Goal: Check status: Check status

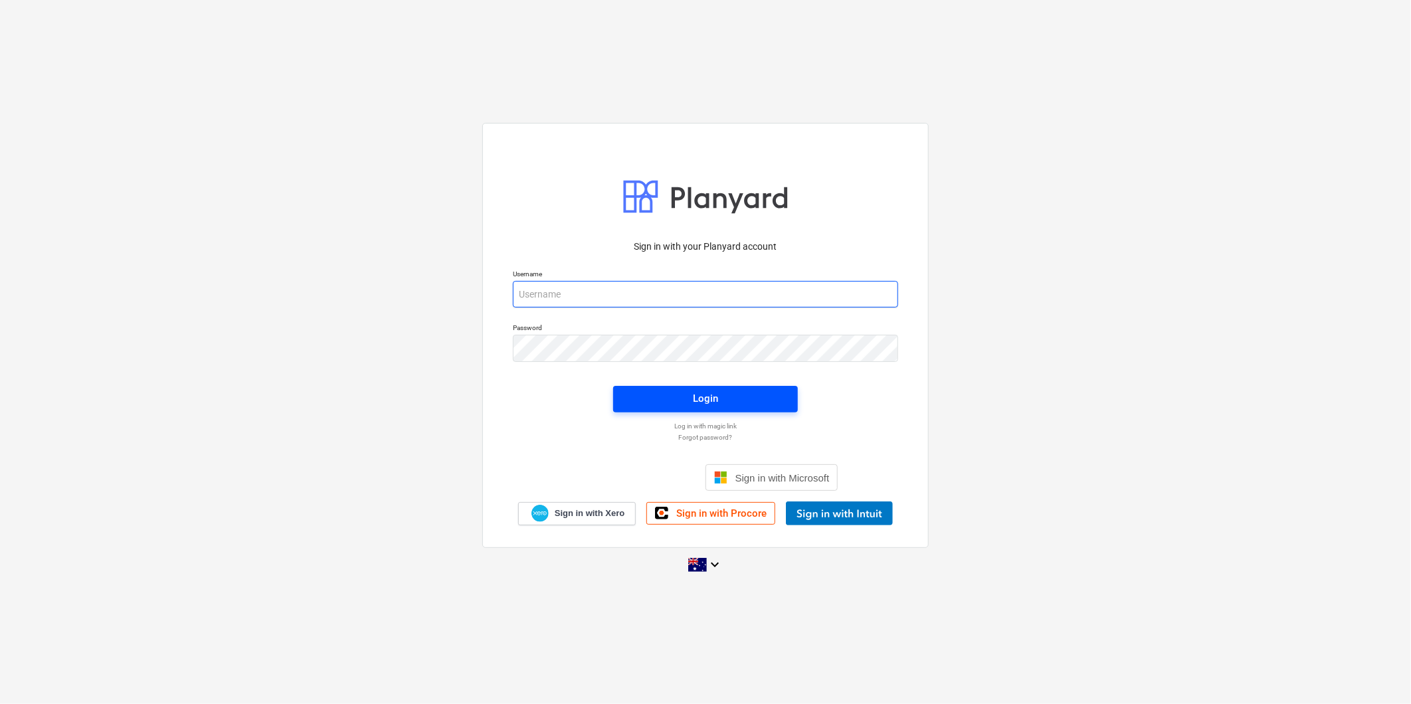
type input "[PERSON_NAME][EMAIL_ADDRESS][DOMAIN_NAME][PERSON_NAME]"
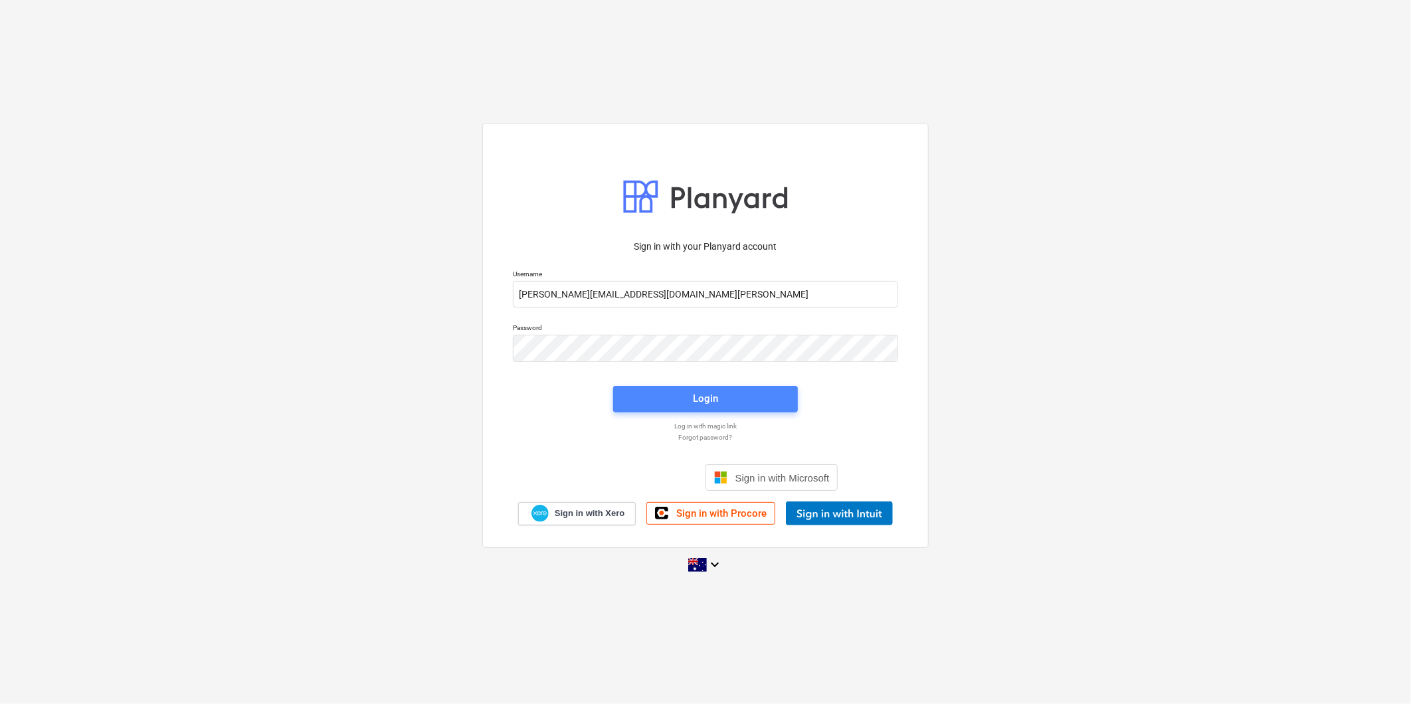
click at [723, 403] on span "Login" at bounding box center [705, 398] width 153 height 17
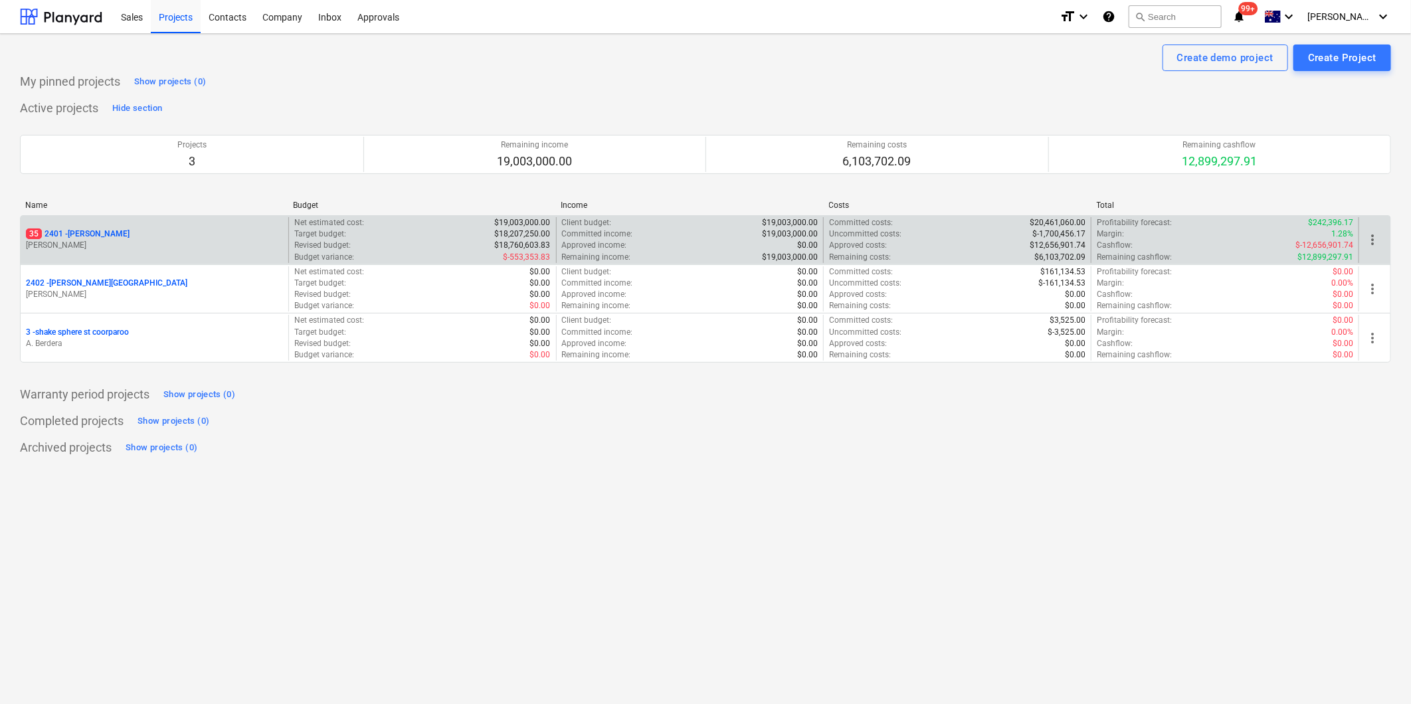
click at [144, 224] on div "35 2401 - [PERSON_NAME] [PERSON_NAME]" at bounding box center [155, 240] width 268 height 46
click at [167, 250] on p "[PERSON_NAME]" at bounding box center [154, 245] width 257 height 11
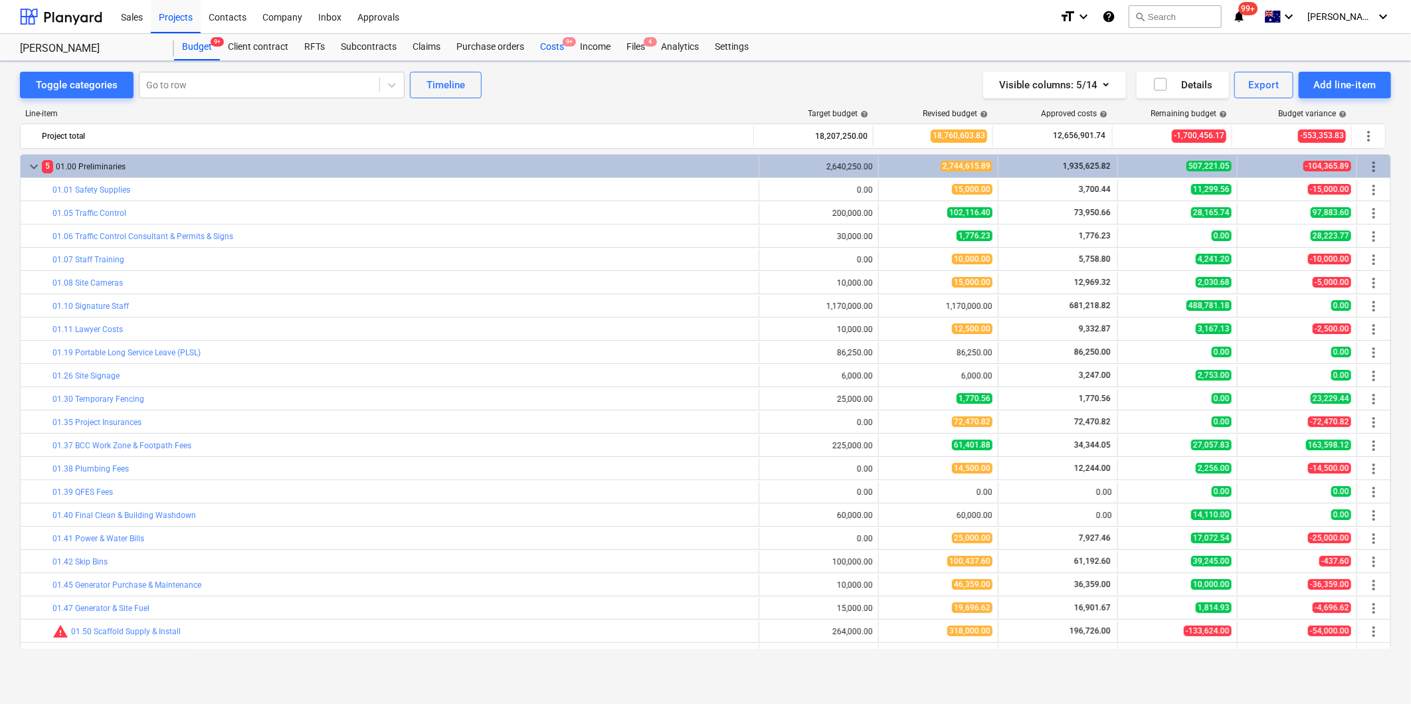
click at [565, 53] on div "Costs 9+" at bounding box center [552, 47] width 40 height 27
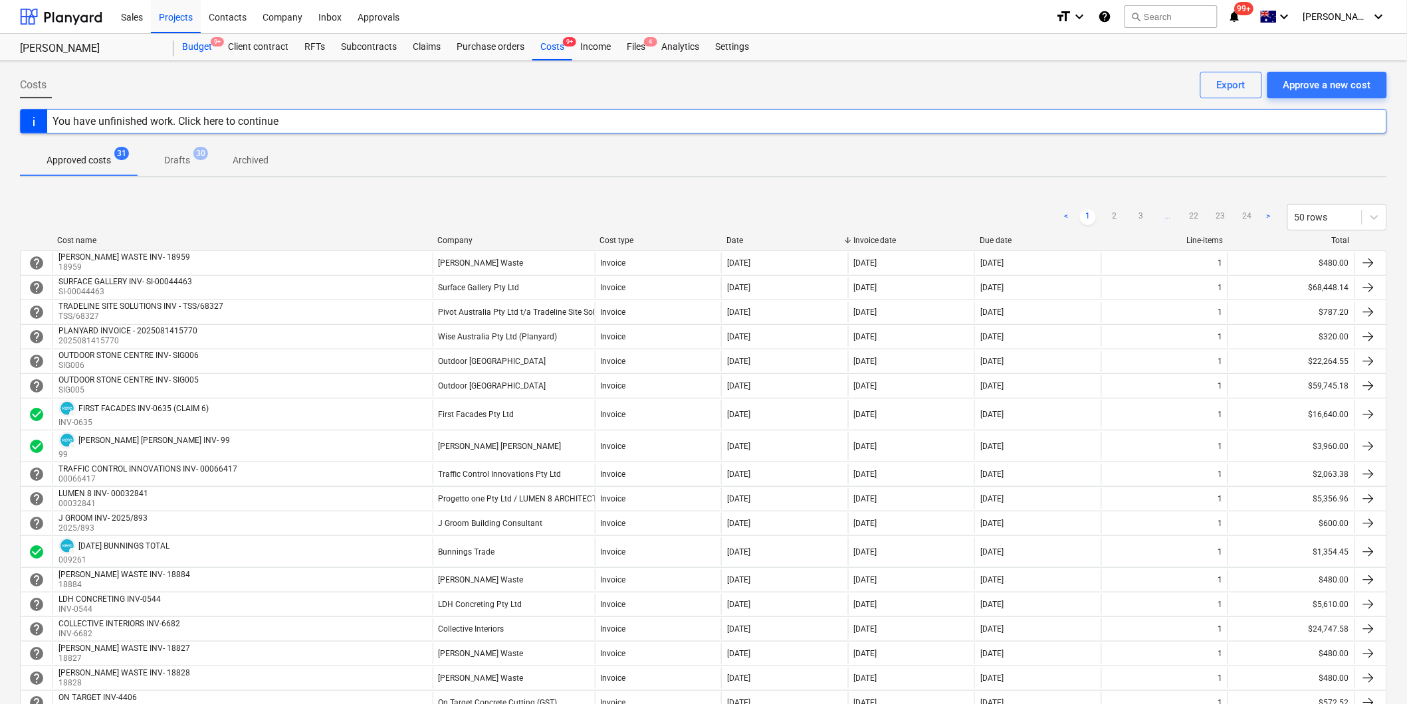
click at [199, 54] on div "Budget 9+" at bounding box center [197, 47] width 46 height 27
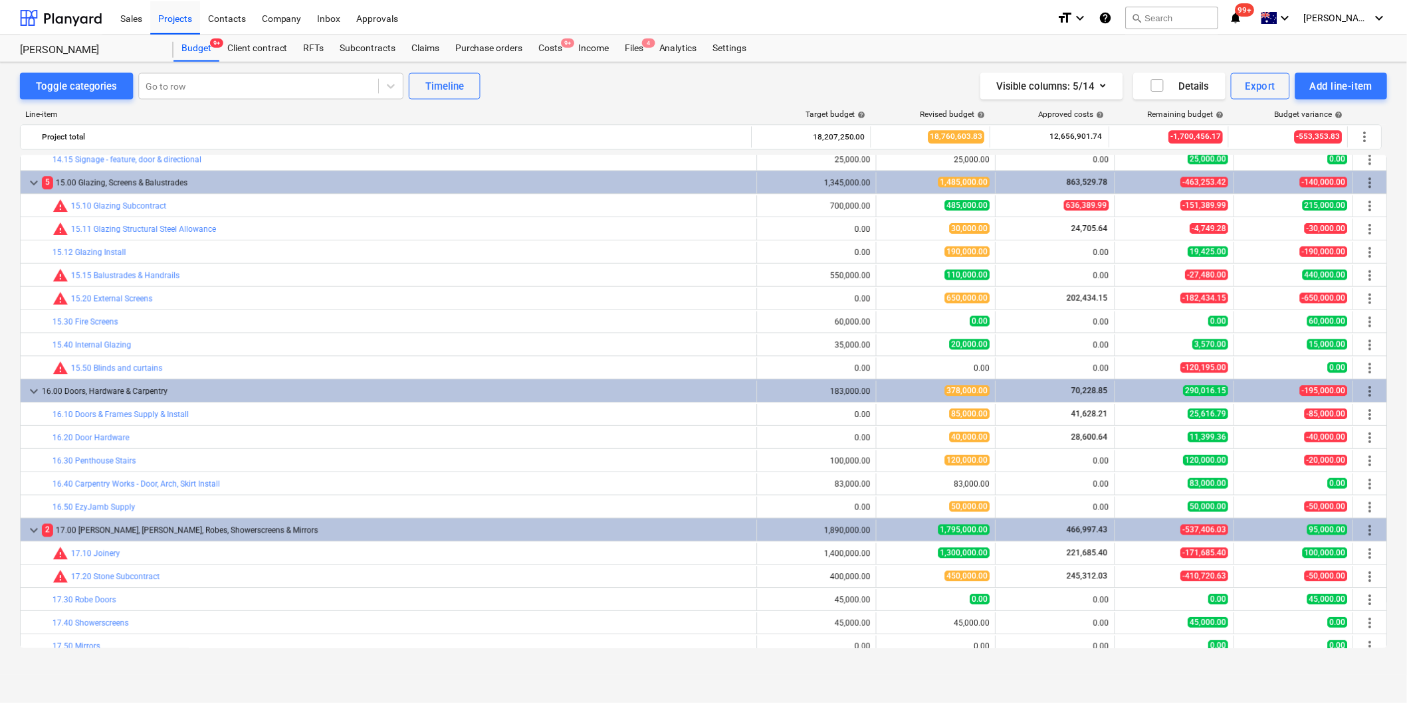
scroll to position [3100, 0]
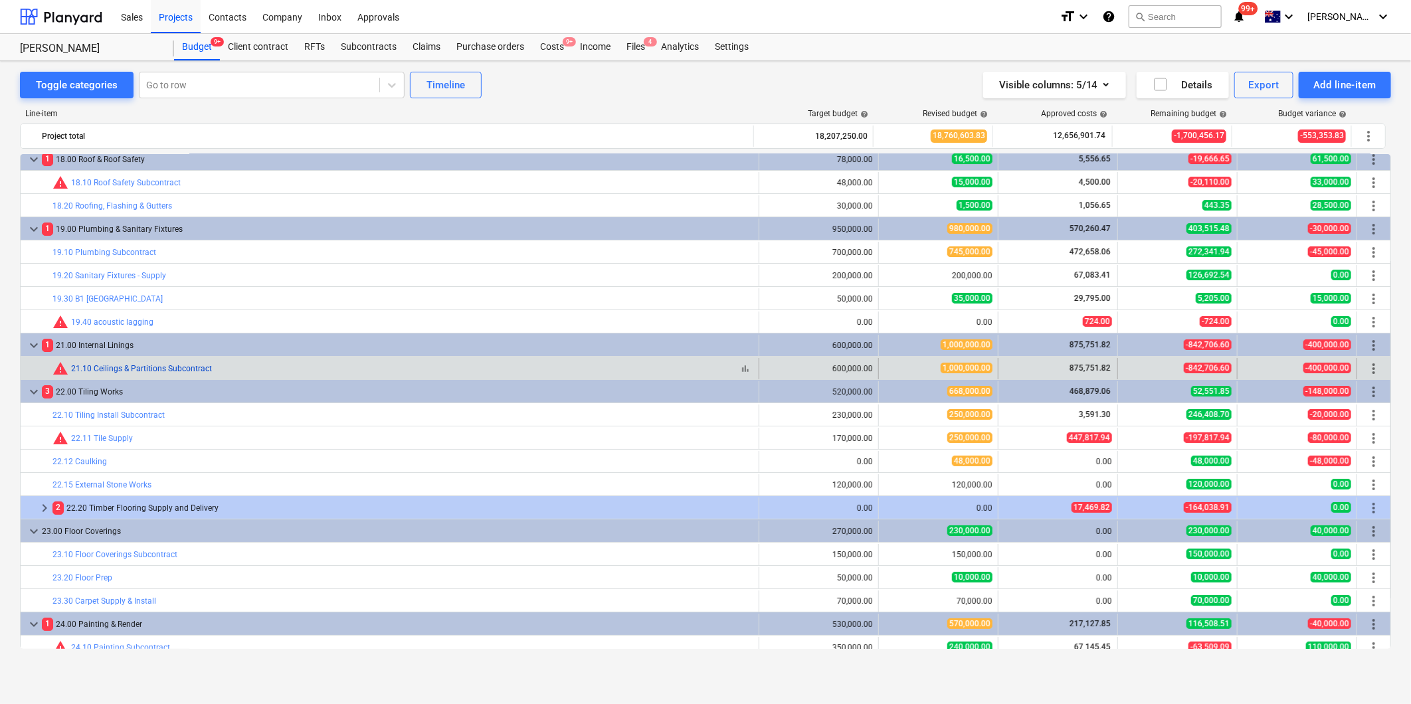
click at [185, 370] on link "21.10 Ceilings & Partitions Subcontract" at bounding box center [141, 368] width 141 height 9
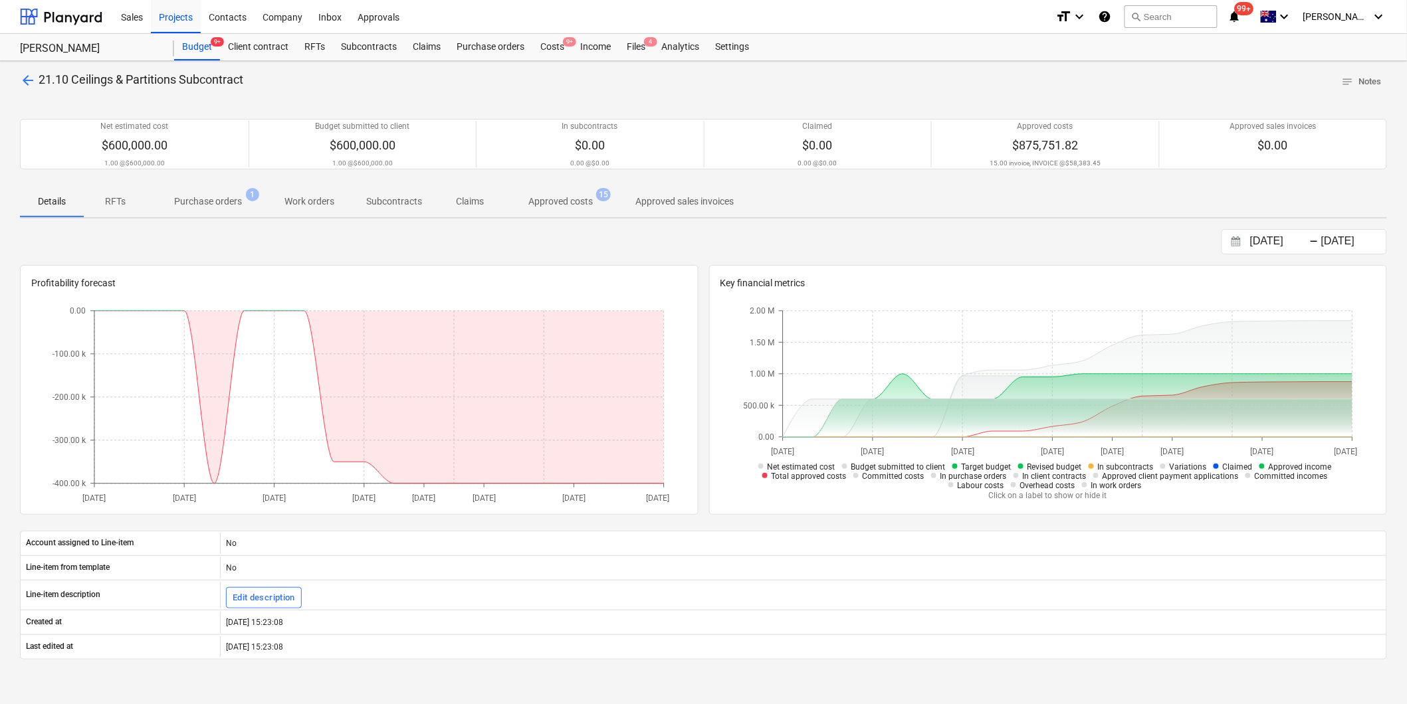
click at [541, 196] on p "Approved costs" at bounding box center [560, 202] width 64 height 14
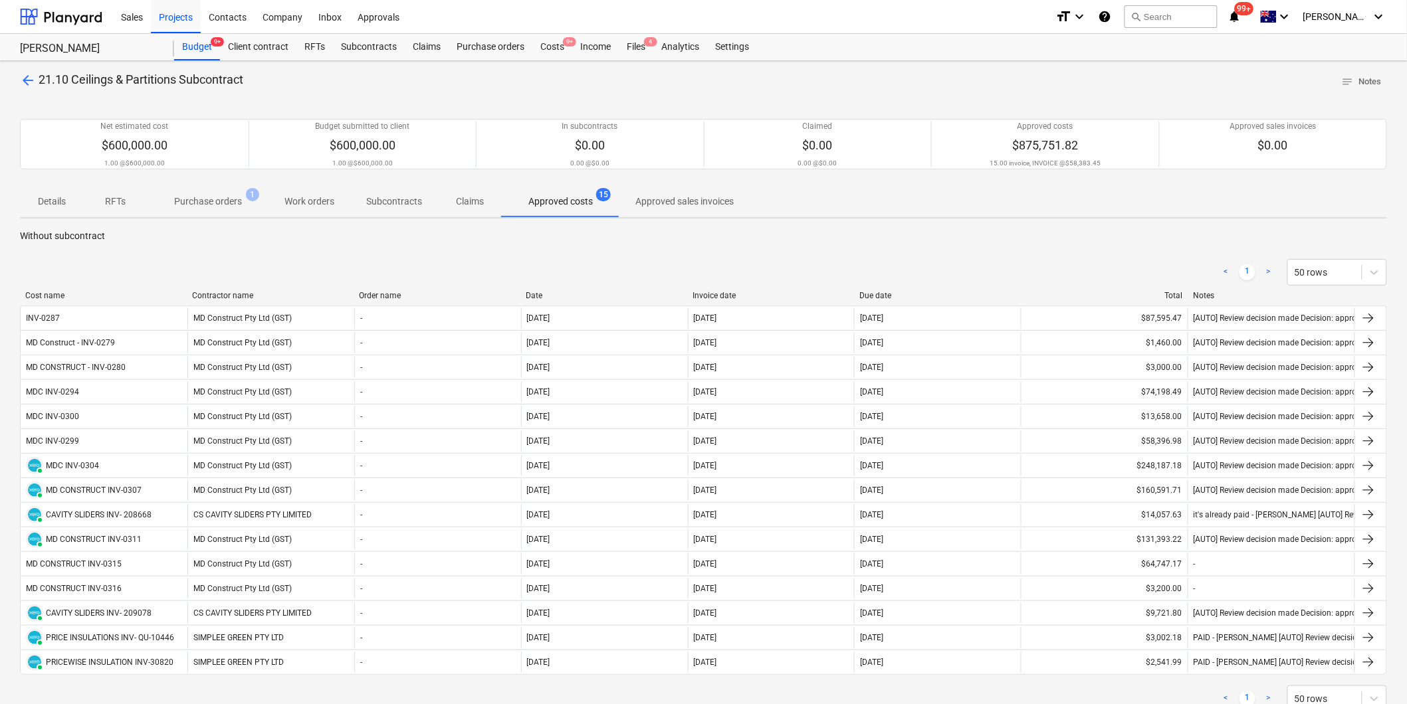
scroll to position [74, 0]
